Goal: Task Accomplishment & Management: Use online tool/utility

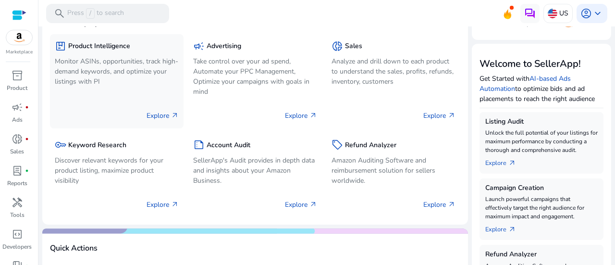
scroll to position [81, 0]
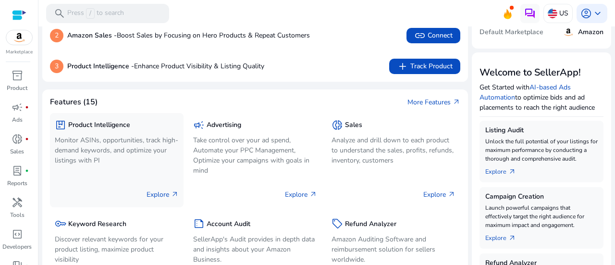
click at [148, 192] on p "Explore arrow_outward" at bounding box center [163, 194] width 32 height 10
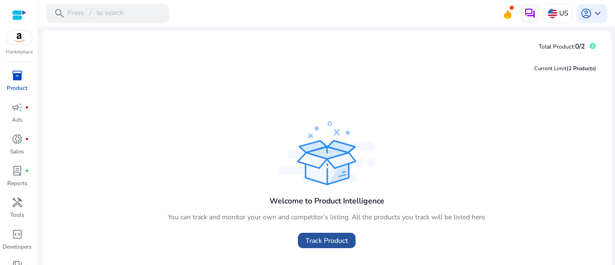
click at [316, 236] on span "Track Product" at bounding box center [327, 240] width 42 height 10
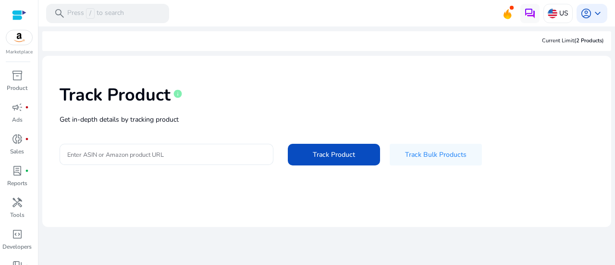
click at [191, 159] on input "Enter ASIN or Amazon product URL" at bounding box center [166, 154] width 198 height 11
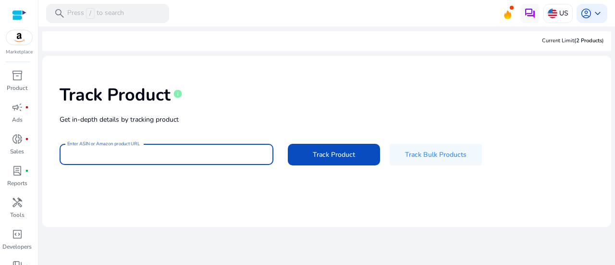
paste input "**********"
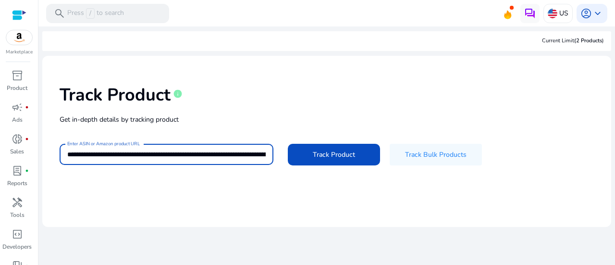
scroll to position [0, 1334]
type input "**********"
click at [288, 144] on button "Track Product" at bounding box center [334, 155] width 92 height 22
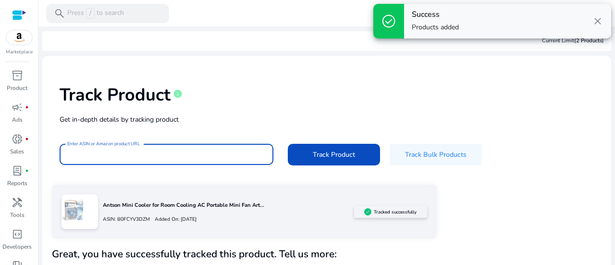
scroll to position [40, 0]
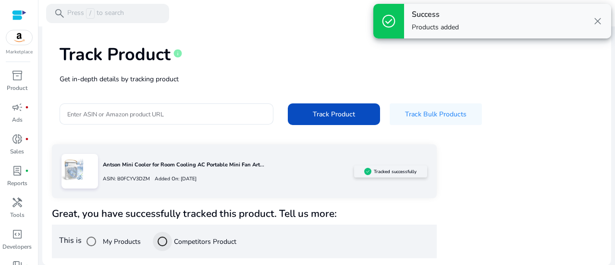
click at [174, 243] on div at bounding box center [162, 241] width 23 height 23
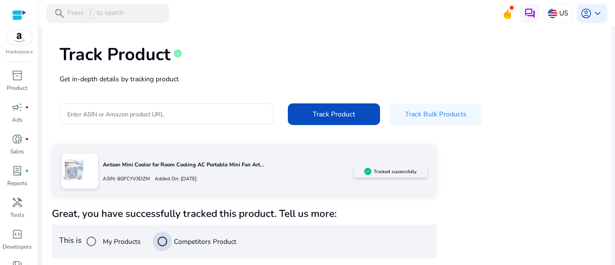
scroll to position [154, 0]
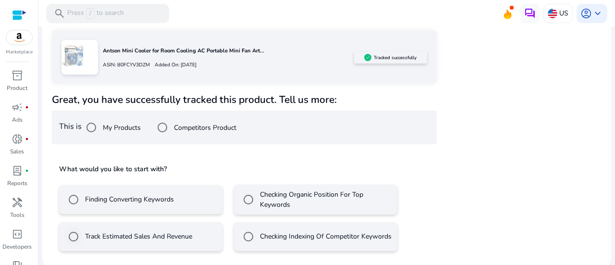
click at [141, 241] on div "Track Estimated Sales And Revenue" at bounding box center [128, 236] width 128 height 19
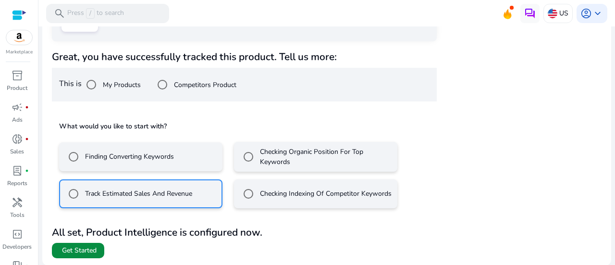
scroll to position [0, 0]
click at [91, 247] on span "Get Started" at bounding box center [79, 250] width 35 height 10
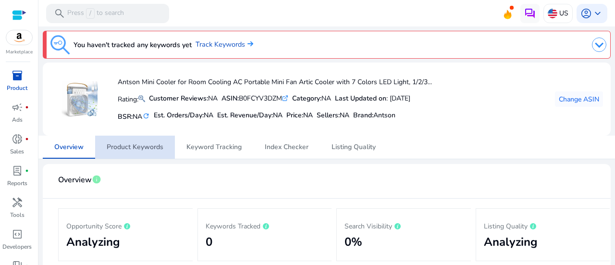
click at [156, 148] on span "Product Keywords" at bounding box center [135, 147] width 57 height 7
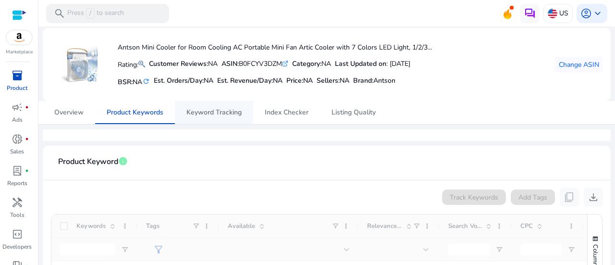
scroll to position [12, 0]
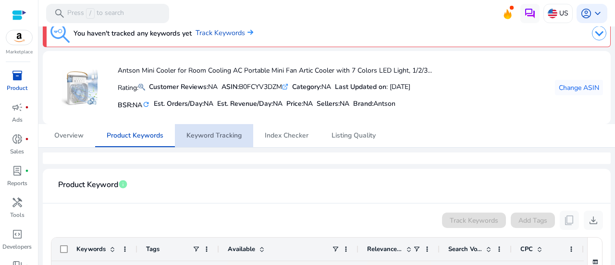
click at [206, 140] on span "Keyword Tracking" at bounding box center [213, 135] width 55 height 23
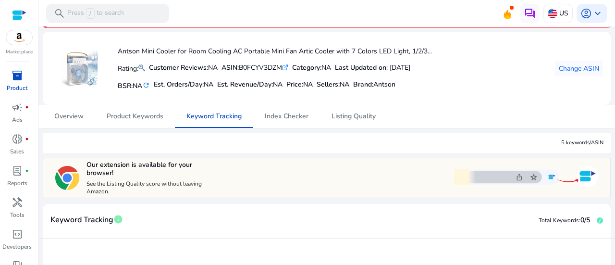
scroll to position [12, 0]
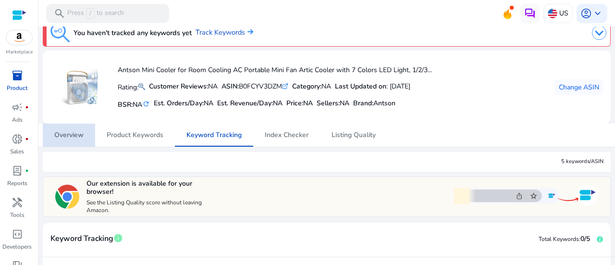
click at [72, 127] on span "Overview" at bounding box center [68, 134] width 29 height 23
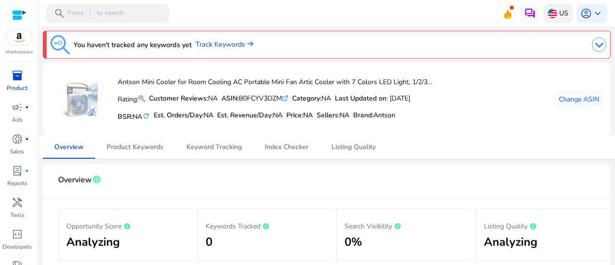
click at [559, 15] on p "US" at bounding box center [563, 13] width 9 height 17
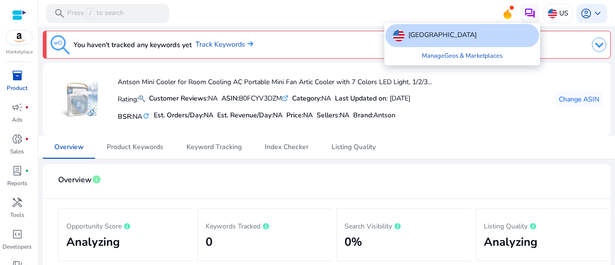
click at [444, 40] on p "[GEOGRAPHIC_DATA]" at bounding box center [442, 36] width 68 height 12
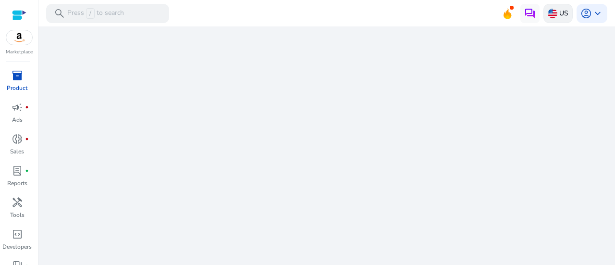
click at [561, 14] on p "US" at bounding box center [563, 13] width 9 height 17
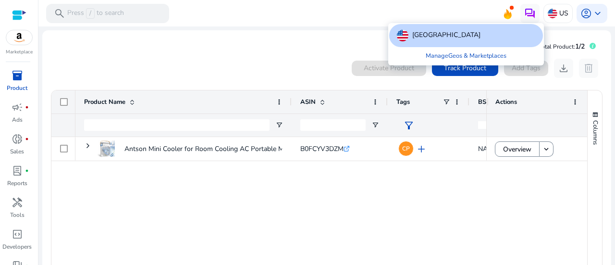
click at [396, 207] on div at bounding box center [307, 132] width 615 height 265
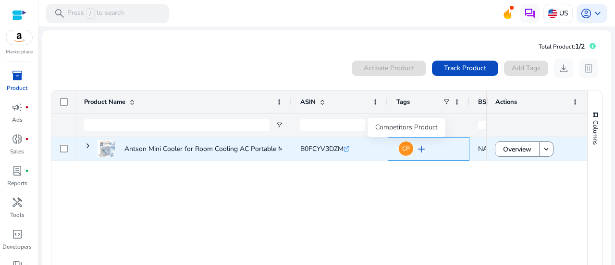
click at [405, 151] on span "CP" at bounding box center [406, 149] width 8 height 6
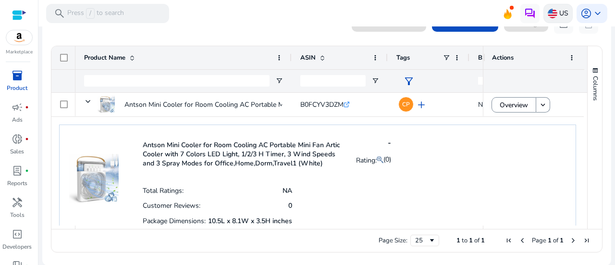
click at [551, 15] on img at bounding box center [553, 14] width 10 height 10
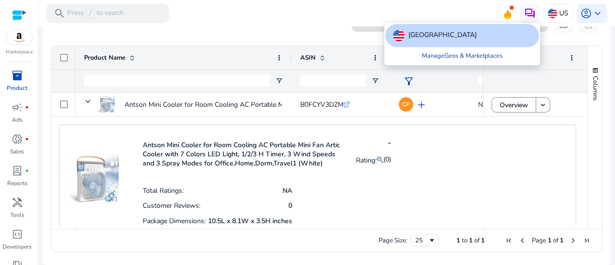
click at [478, 58] on link "Manage Geos & Marketplaces" at bounding box center [462, 55] width 96 height 17
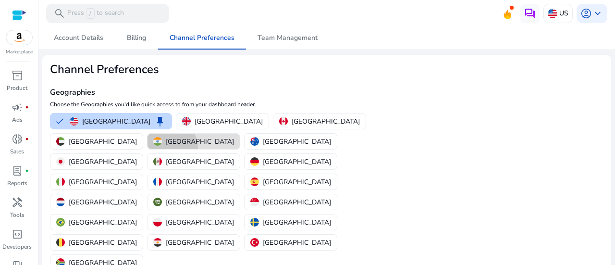
click at [240, 134] on button "[GEOGRAPHIC_DATA]" at bounding box center [193, 141] width 92 height 15
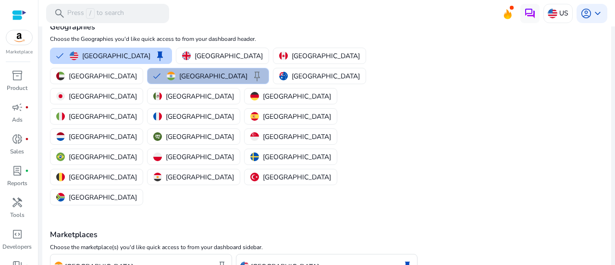
scroll to position [71, 0]
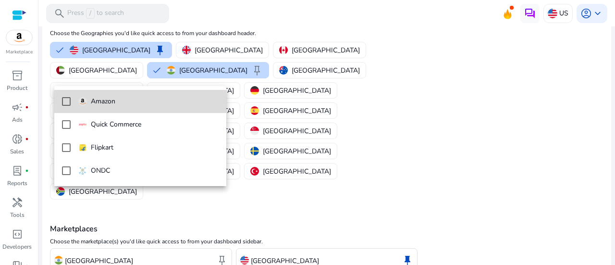
click at [118, 108] on mat-option "Amazon" at bounding box center [140, 101] width 172 height 23
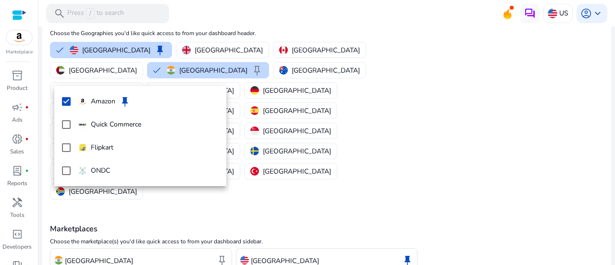
click at [85, 251] on div at bounding box center [307, 132] width 615 height 265
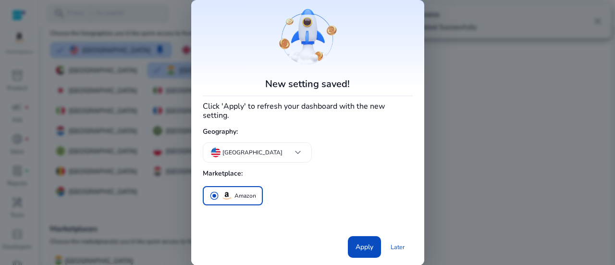
click at [268, 209] on div "radio_button_checked Amazon" at bounding box center [308, 208] width 210 height 48
click at [271, 160] on div "New setting saved! Click 'Apply' to refresh your dashboard with the new setting…" at bounding box center [308, 133] width 210 height 250
click at [258, 147] on div "[GEOGRAPHIC_DATA] keyboard_arrow_down" at bounding box center [257, 152] width 109 height 20
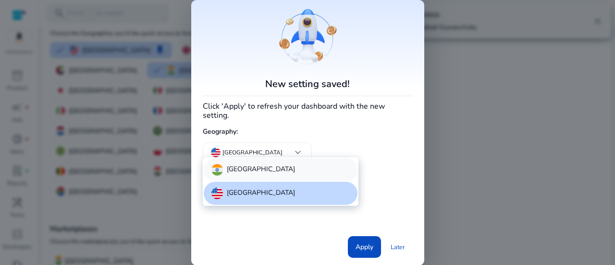
click at [259, 172] on div "[GEOGRAPHIC_DATA]" at bounding box center [281, 169] width 154 height 23
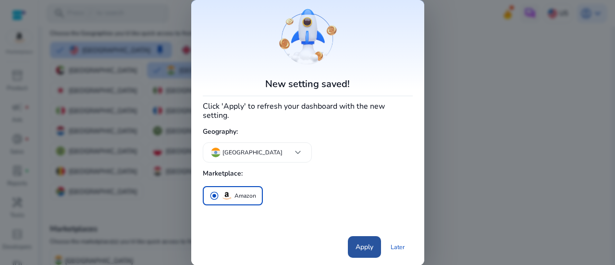
click at [365, 235] on span at bounding box center [364, 246] width 33 height 23
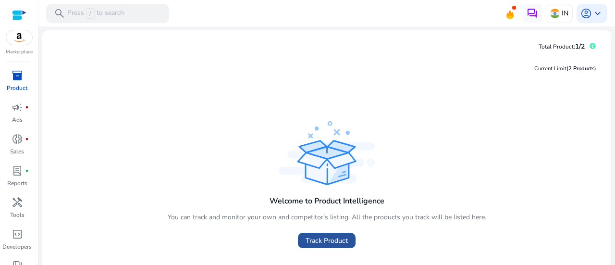
click at [333, 241] on span "Track Product" at bounding box center [327, 240] width 42 height 10
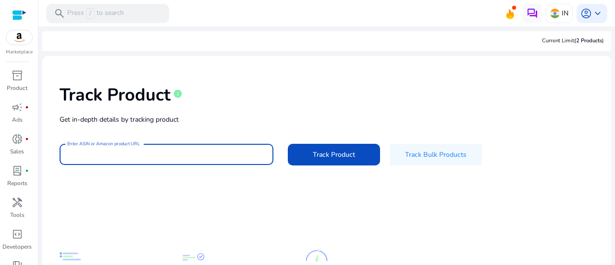
click at [139, 157] on input "Enter ASIN or Amazon product URL" at bounding box center [166, 154] width 198 height 11
type input "**********"
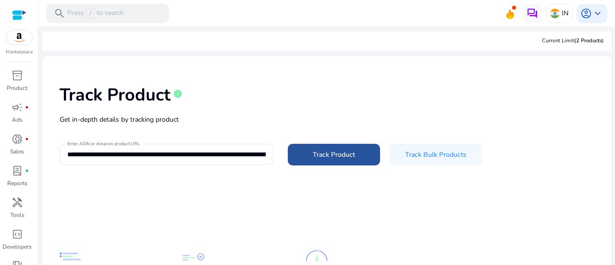
click at [297, 160] on span at bounding box center [334, 154] width 92 height 23
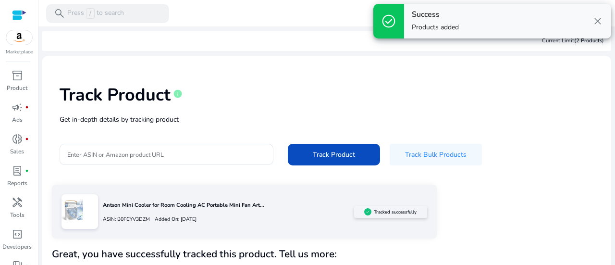
scroll to position [40, 0]
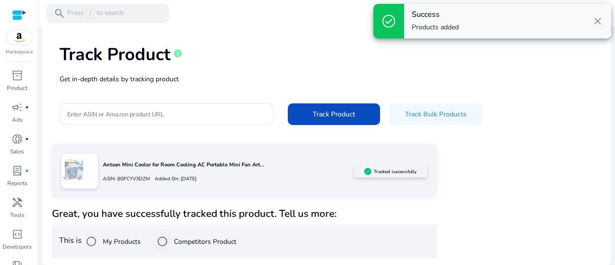
click at [176, 234] on div "Competitors Product" at bounding box center [195, 241] width 84 height 19
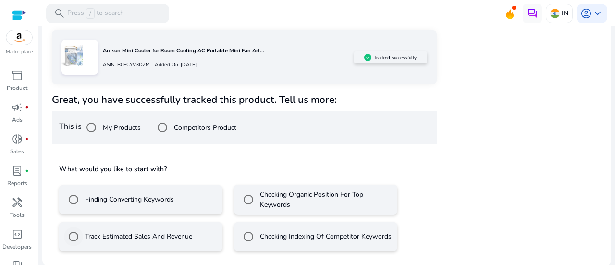
click at [123, 232] on label "Track Estimated Sales And Revenue" at bounding box center [137, 236] width 109 height 10
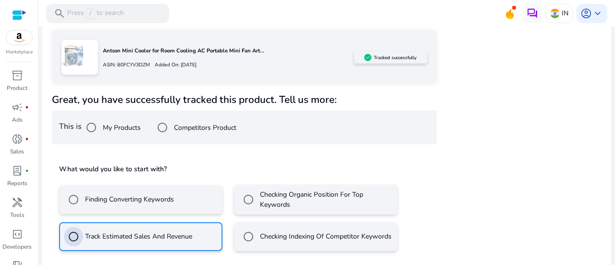
scroll to position [197, 0]
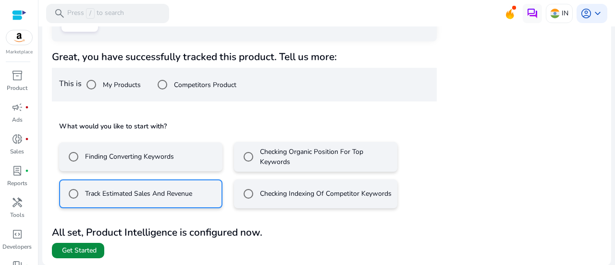
click at [89, 245] on span "Get Started" at bounding box center [79, 250] width 35 height 10
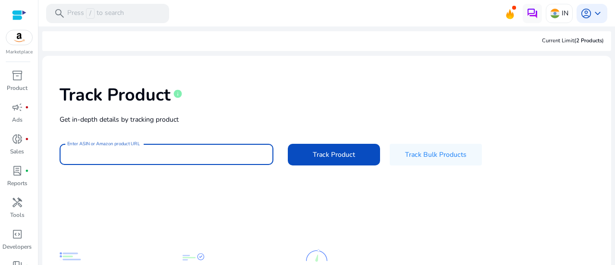
click at [91, 149] on input "Enter ASIN or Amazon product URL" at bounding box center [166, 154] width 198 height 11
paste input "**********"
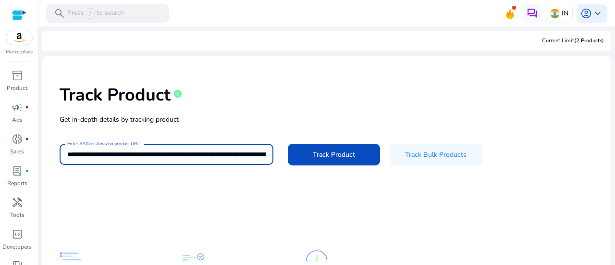
scroll to position [0, 1688]
type input "**********"
click at [288, 144] on button "Track Product" at bounding box center [334, 155] width 92 height 22
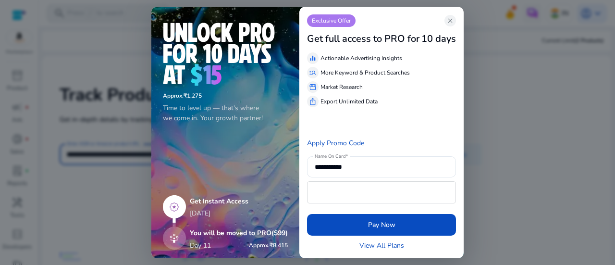
scroll to position [0, 0]
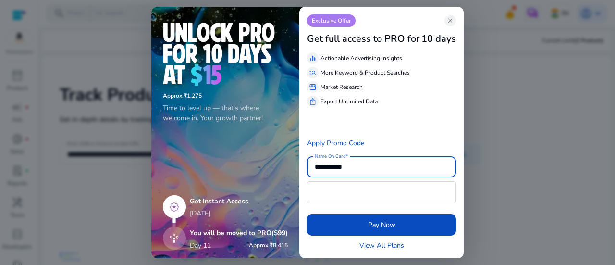
click at [479, 29] on div at bounding box center [307, 132] width 615 height 265
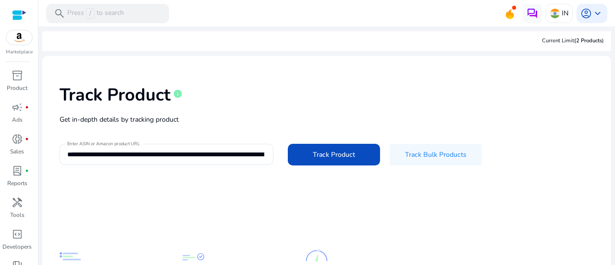
drag, startPoint x: 479, startPoint y: 29, endPoint x: 497, endPoint y: 31, distance: 17.4
click at [497, 31] on div "**********" at bounding box center [326, 186] width 569 height 320
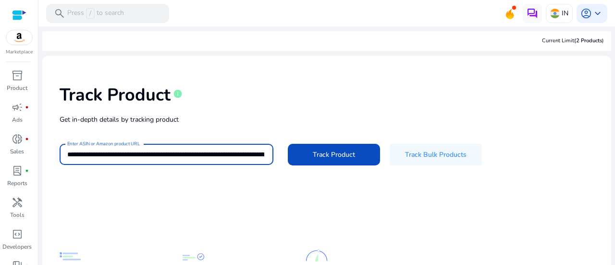
click at [497, 31] on div "Current Limit (2 Products )" at bounding box center [326, 41] width 569 height 20
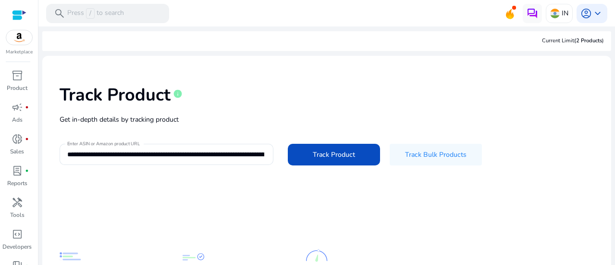
scroll to position [82, 0]
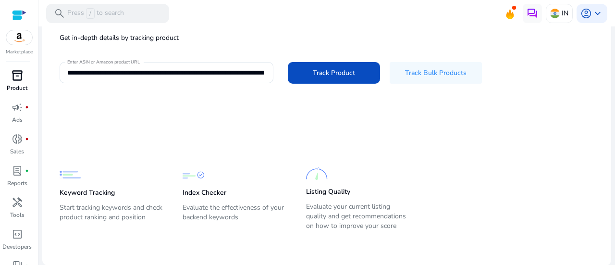
click at [14, 75] on span "inventory_2" at bounding box center [18, 76] width 12 height 12
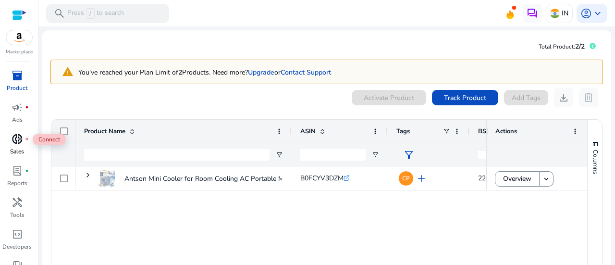
click at [19, 136] on span "donut_small" at bounding box center [18, 139] width 12 height 12
